Goal: Task Accomplishment & Management: Manage account settings

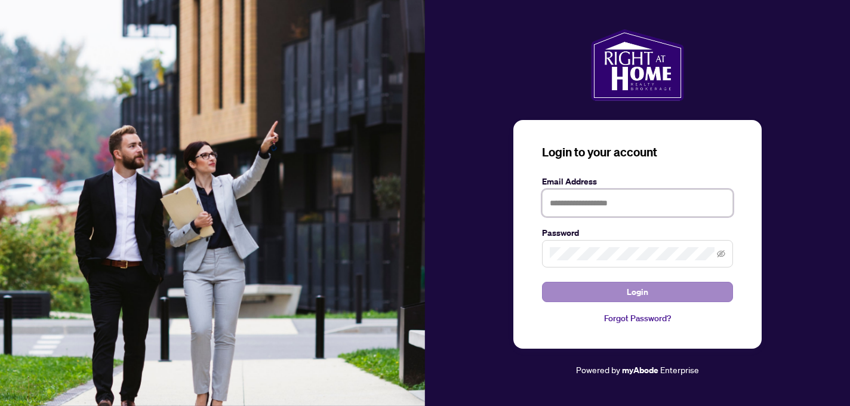
type input "**********"
click at [630, 294] on span "Login" at bounding box center [637, 291] width 21 height 19
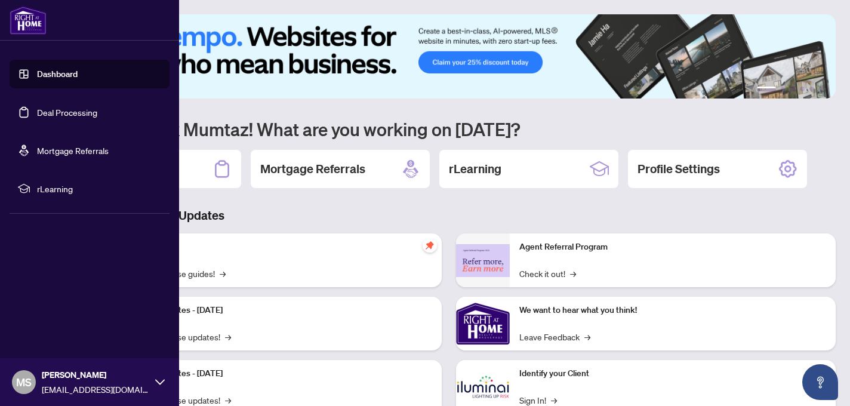
click at [57, 112] on link "Deal Processing" at bounding box center [67, 112] width 60 height 11
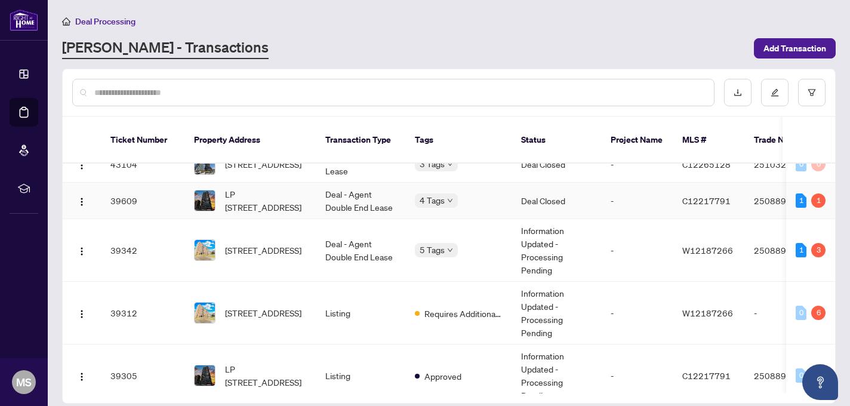
scroll to position [146, 0]
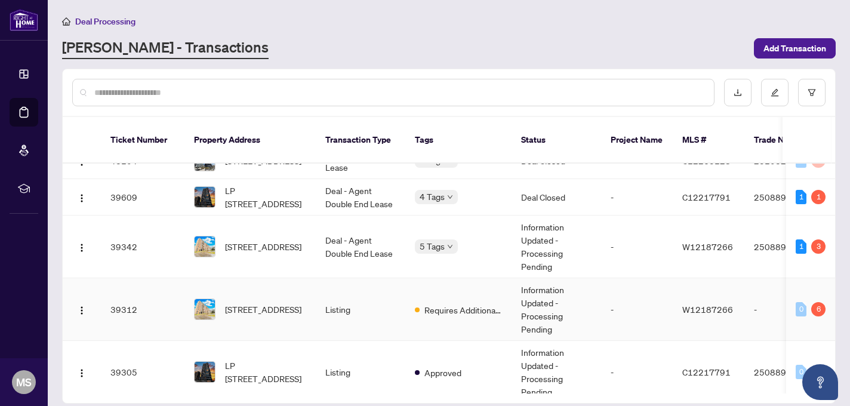
drag, startPoint x: 299, startPoint y: 234, endPoint x: 283, endPoint y: 274, distance: 43.1
click at [283, 274] on tbody "49838 [STREET_ADDRESS] Deal - Sell Side Sale Submitted for Review Information U…" at bounding box center [652, 255] width 1178 height 476
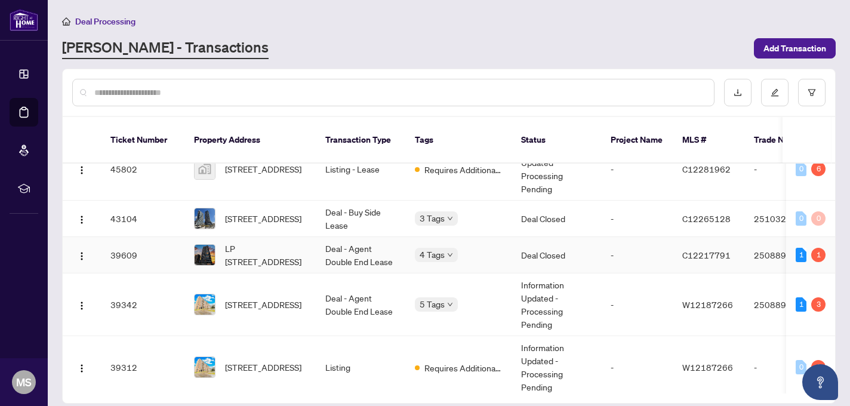
scroll to position [0, 0]
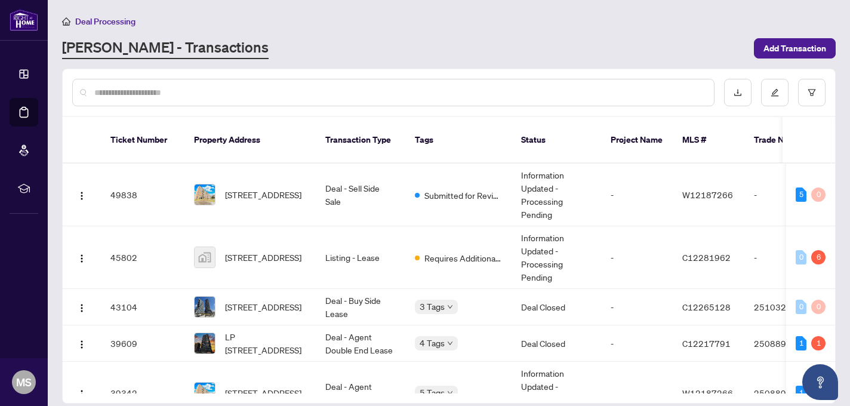
click at [263, 91] on input "text" at bounding box center [399, 92] width 610 height 13
click at [259, 188] on span "[STREET_ADDRESS]" at bounding box center [263, 194] width 76 height 13
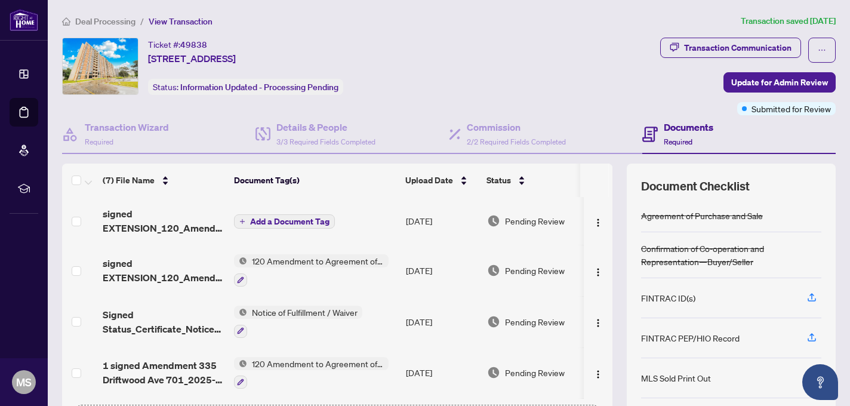
click at [420, 223] on td "[DATE]" at bounding box center [441, 221] width 81 height 48
click at [305, 217] on span "Add a Document Tag" at bounding box center [289, 221] width 79 height 8
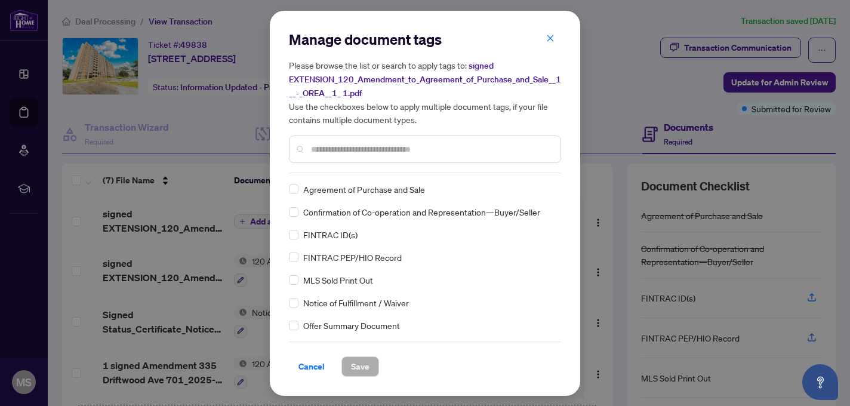
click at [326, 170] on div "Manage document tags Please browse the list or search to apply tags to: signed …" at bounding box center [425, 101] width 272 height 143
click at [328, 150] on input "text" at bounding box center [431, 149] width 240 height 13
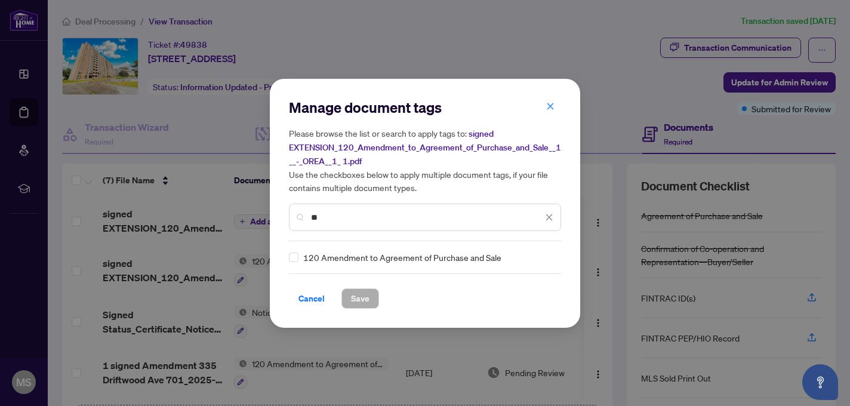
type input "*"
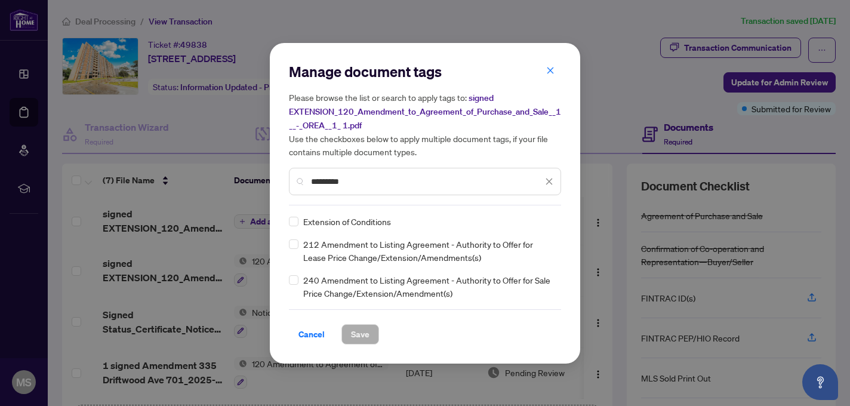
type input "*********"
click at [363, 337] on span "Save" at bounding box center [360, 334] width 19 height 19
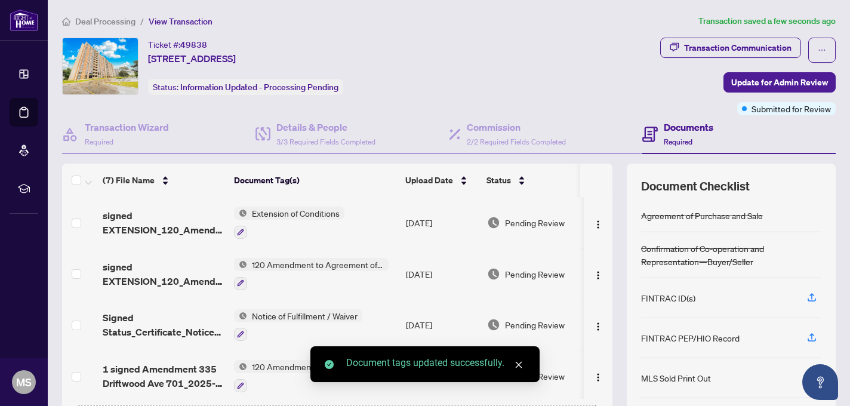
click at [331, 212] on span "Extension of Conditions" at bounding box center [295, 213] width 97 height 13
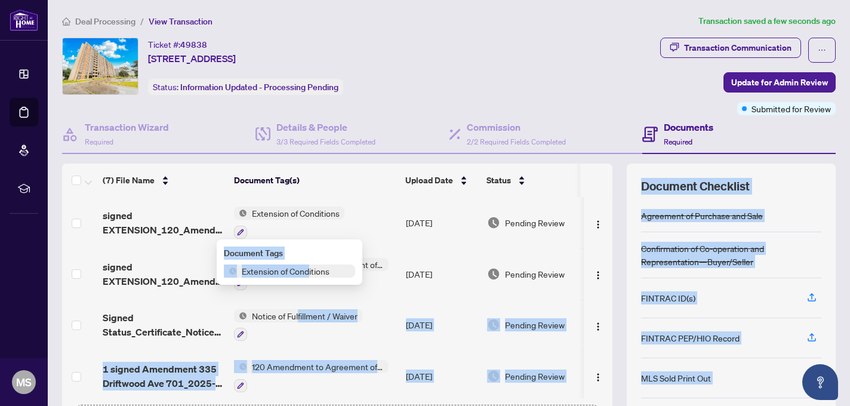
drag, startPoint x: 310, startPoint y: 274, endPoint x: 298, endPoint y: 307, distance: 34.7
click at [298, 307] on body "Dashboard Deal Processing Mortgage Referrals rLearning [PERSON_NAME] [EMAIL_ADD…" at bounding box center [425, 203] width 850 height 406
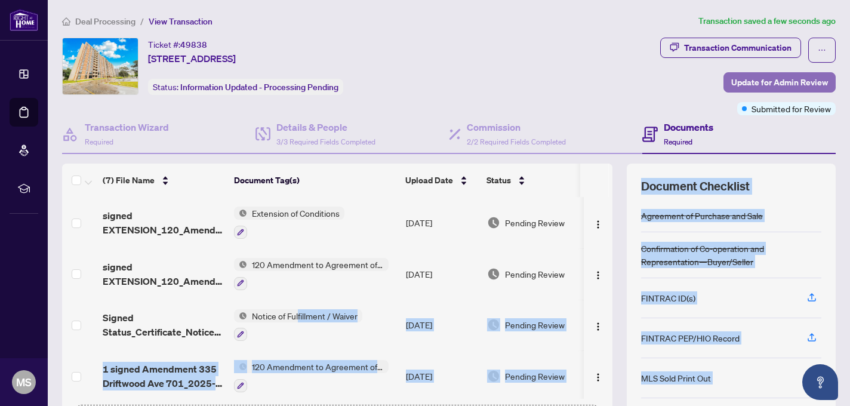
click at [795, 84] on span "Update for Admin Review" at bounding box center [779, 82] width 97 height 19
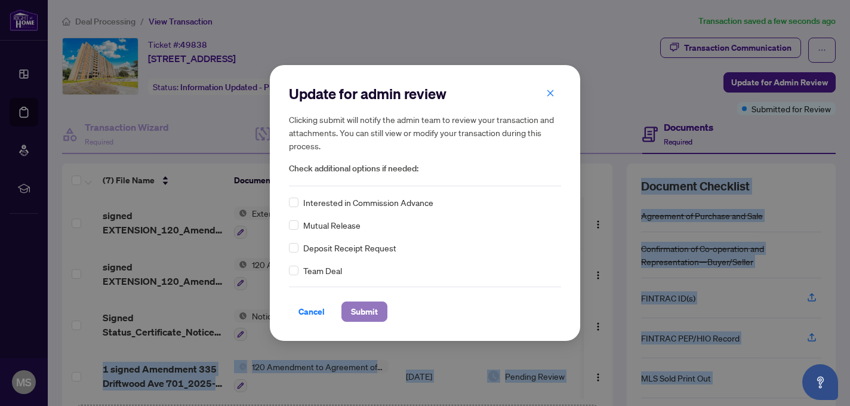
click at [363, 312] on span "Submit" at bounding box center [364, 311] width 27 height 19
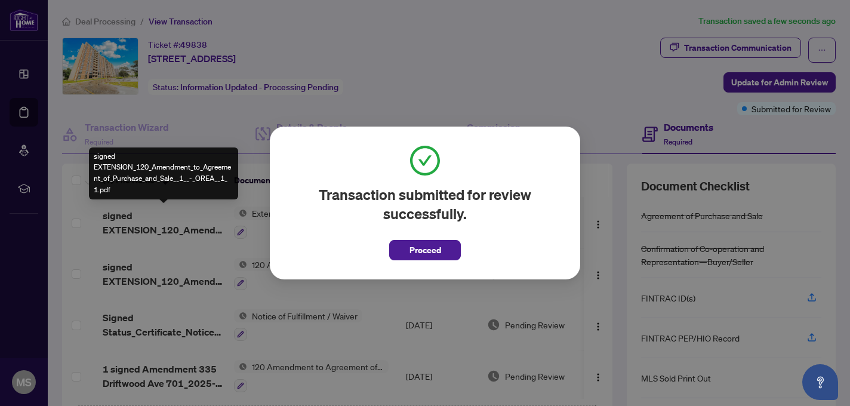
click at [119, 222] on body "Dashboard Deal Processing Mortgage Referrals rLearning [PERSON_NAME] [EMAIL_ADD…" at bounding box center [425, 203] width 850 height 406
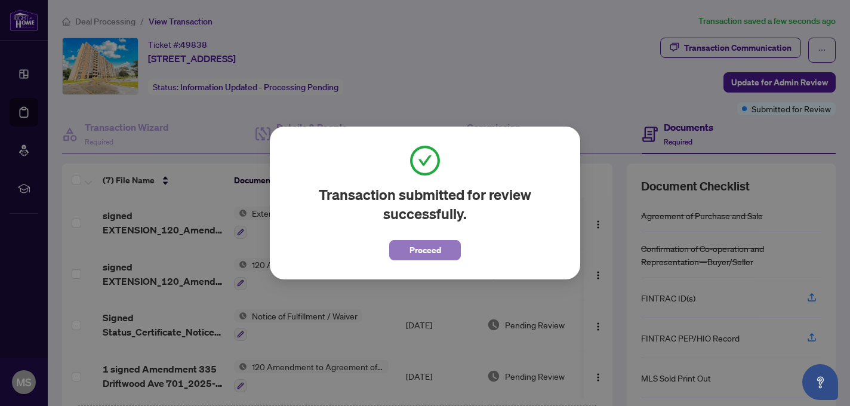
click at [430, 246] on span "Proceed" at bounding box center [425, 250] width 32 height 19
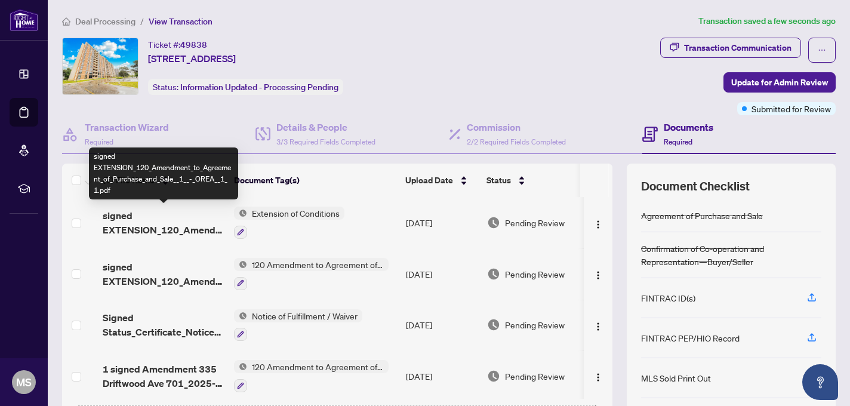
click at [171, 223] on span "signed EXTENSION_120_Amendment_to_Agreement_of_Purchase_and_Sale__1__-_OREA__1_…" at bounding box center [164, 222] width 122 height 29
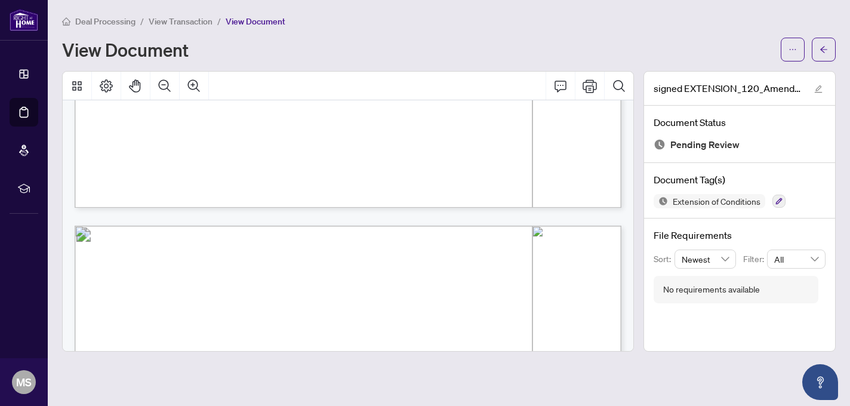
scroll to position [544, 0]
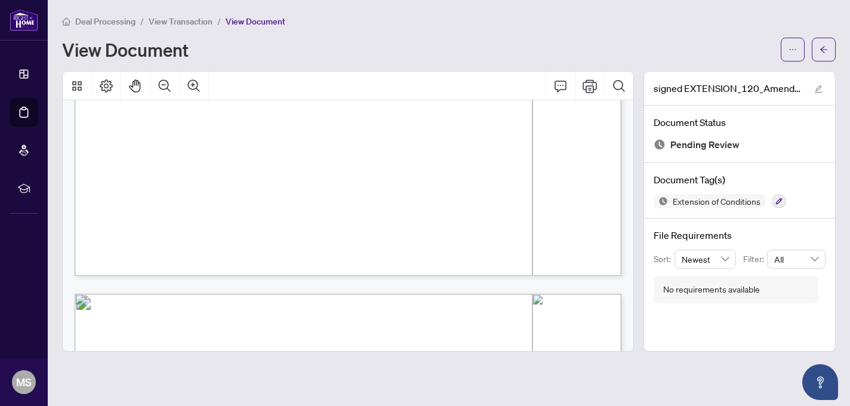
click at [366, 198] on span "ORB CLM" at bounding box center [347, 205] width 39 height 14
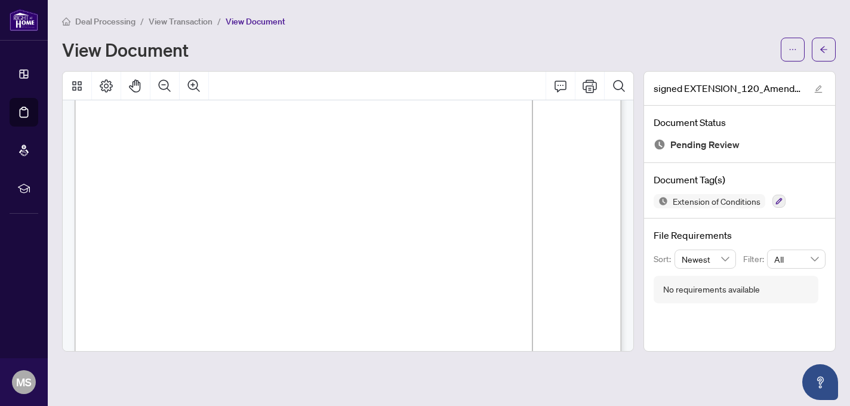
scroll to position [210, 0]
click at [402, 199] on span "benefit of the Buyer and may be waived at his option by notice in writing to th…" at bounding box center [353, 196] width 476 height 8
click at [273, 245] on span "of the Buyer and may be waived at his option by notice in writing to the Seller…" at bounding box center [345, 248] width 461 height 8
drag, startPoint x: 248, startPoint y: 242, endPoint x: 234, endPoint y: 237, distance: 15.1
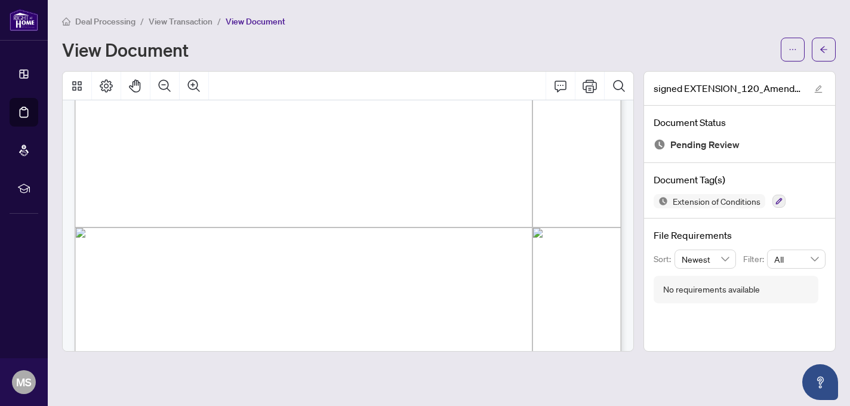
click at [234, 237] on div "Form 120 Revised 2020 Page 1 of 2 The trademarks REALTOR®, REALTORS®, MLS®, Mul…" at bounding box center [484, 299] width 818 height 1059
